Goal: Find specific page/section: Find specific page/section

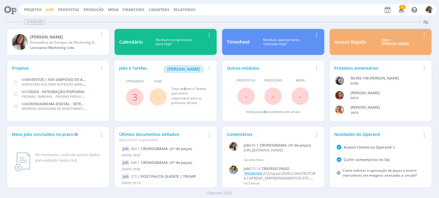
click at [49, 10] on link "Jobs" at bounding box center [50, 9] width 8 height 5
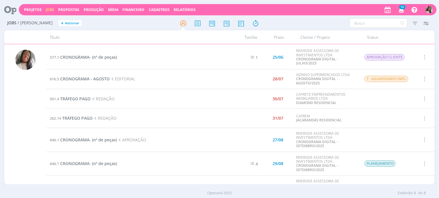
click at [36, 12] on div "Projetos Jobs Propostas Produção Mídia Financeiro Cadastros Relatórios 16 Notif…" at bounding box center [228, 9] width 418 height 11
click at [36, 10] on link "Projetos" at bounding box center [33, 9] width 18 height 5
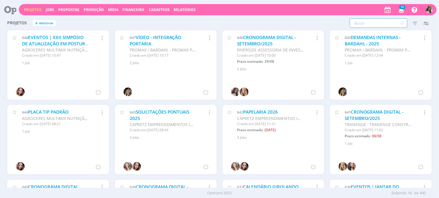
click at [371, 24] on input "text" at bounding box center [379, 23] width 58 height 9
type input "carmelo"
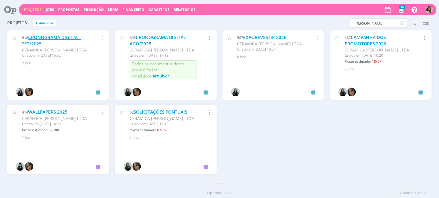
click at [40, 39] on link "CRONOGRAMA DIGITAL - SET/2025" at bounding box center [51, 40] width 59 height 12
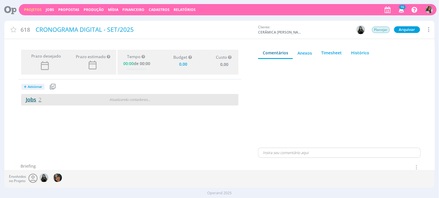
type input "0,00"
click at [34, 99] on link "Jobs 2" at bounding box center [31, 99] width 20 height 7
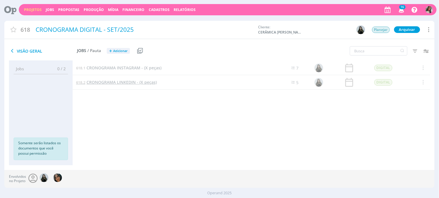
click at [137, 83] on span "CRONOGRAMA LINKEDIN - (X peças)" at bounding box center [121, 82] width 70 height 5
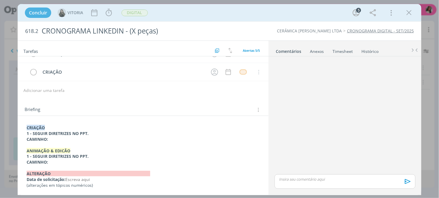
scroll to position [49, 0]
click at [153, 160] on p "CAMINHO:" at bounding box center [143, 162] width 233 height 6
click at [92, 136] on p "1 - SEGUIR DIRETRIZES NO PPT." at bounding box center [143, 134] width 233 height 6
click at [89, 138] on p "CAMINHO:" at bounding box center [143, 140] width 233 height 6
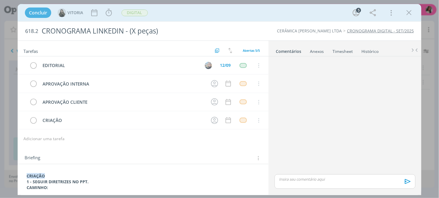
click at [331, 183] on div "dialog" at bounding box center [345, 181] width 141 height 14
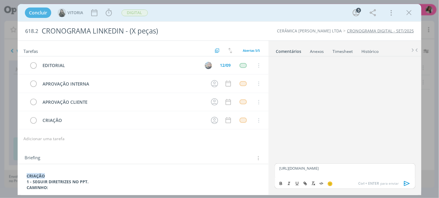
click at [405, 184] on icon "dialog" at bounding box center [407, 183] width 9 height 9
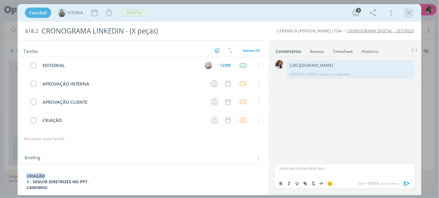
click at [413, 14] on button "dialog" at bounding box center [408, 12] width 9 height 9
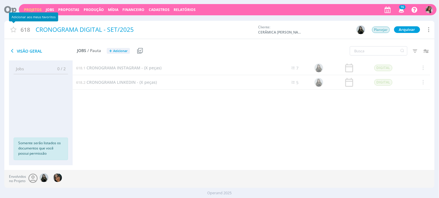
click at [33, 9] on link "Projetos" at bounding box center [33, 9] width 18 height 5
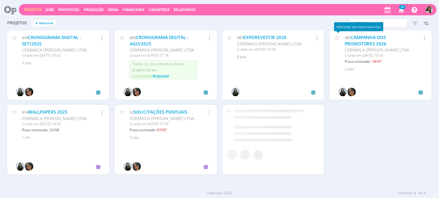
click at [372, 24] on div "Adicionar aos meus favoritos" at bounding box center [358, 26] width 49 height 9
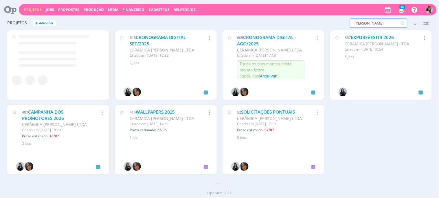
click at [375, 23] on input "carmelo" at bounding box center [379, 23] width 58 height 9
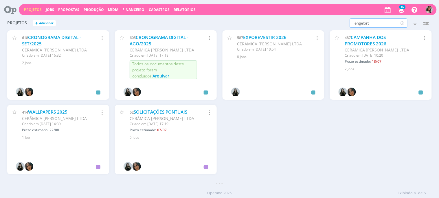
type input "engefort"
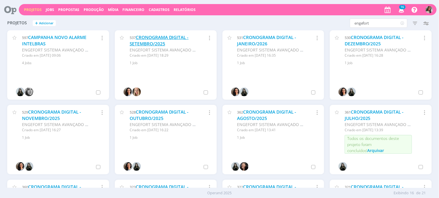
click at [160, 38] on link "CRONOGRAMA DIGITAL - SETEMBRO/2025" at bounding box center [159, 40] width 59 height 12
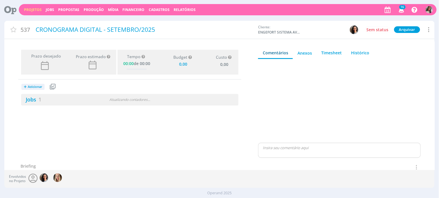
type input "0,00"
click at [30, 97] on link "Jobs 1" at bounding box center [31, 99] width 20 height 7
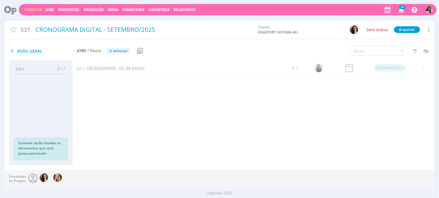
click at [120, 67] on span "CRONOGRAMA - (nº de peças)" at bounding box center [115, 67] width 58 height 5
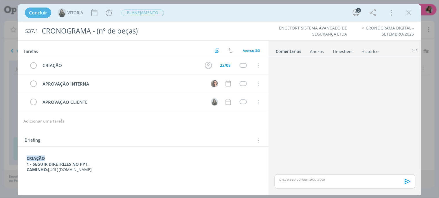
click at [338, 181] on p "dialog" at bounding box center [344, 179] width 131 height 5
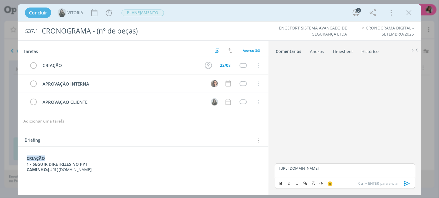
click at [407, 185] on icon "dialog" at bounding box center [407, 183] width 6 height 5
